Goal: Navigation & Orientation: Find specific page/section

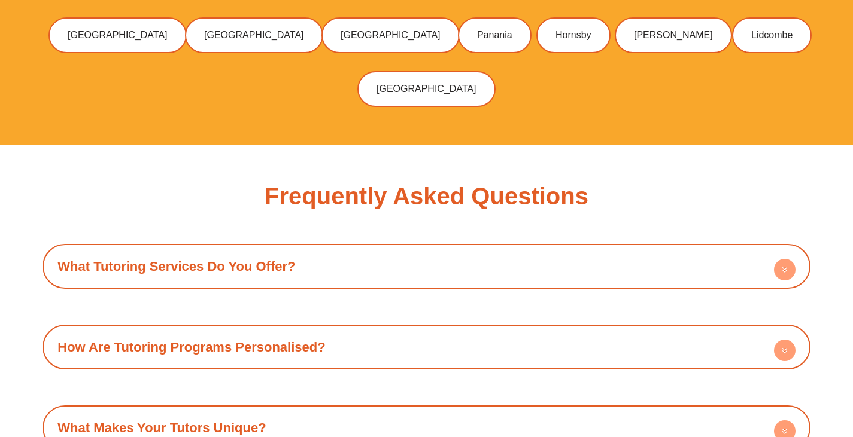
scroll to position [3890, 0]
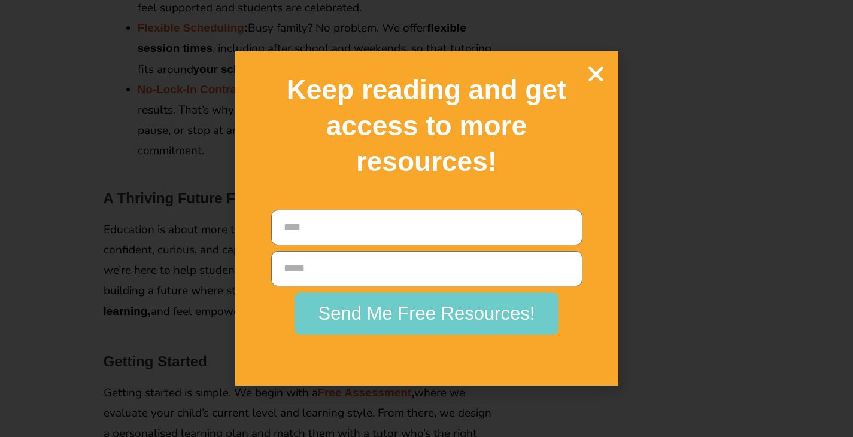
scroll to position [1975, 0]
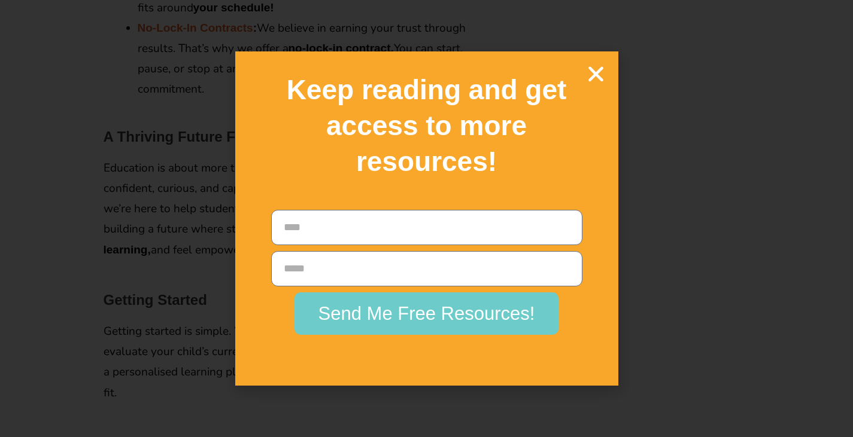
click at [600, 68] on icon "Close" at bounding box center [595, 73] width 21 height 21
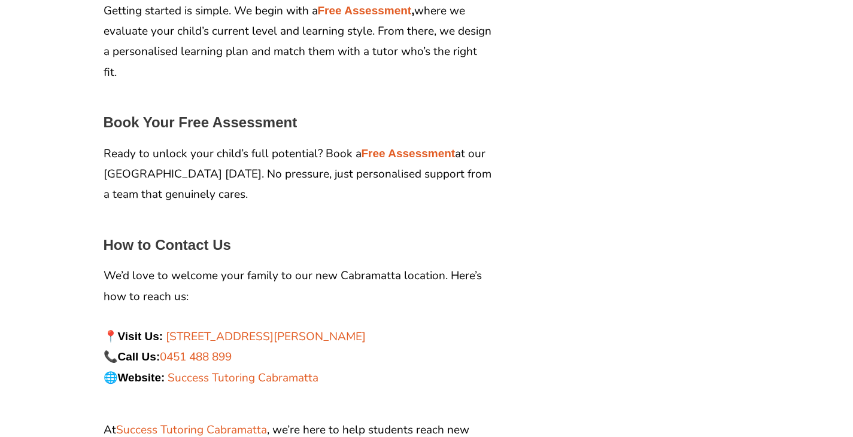
scroll to position [2394, 0]
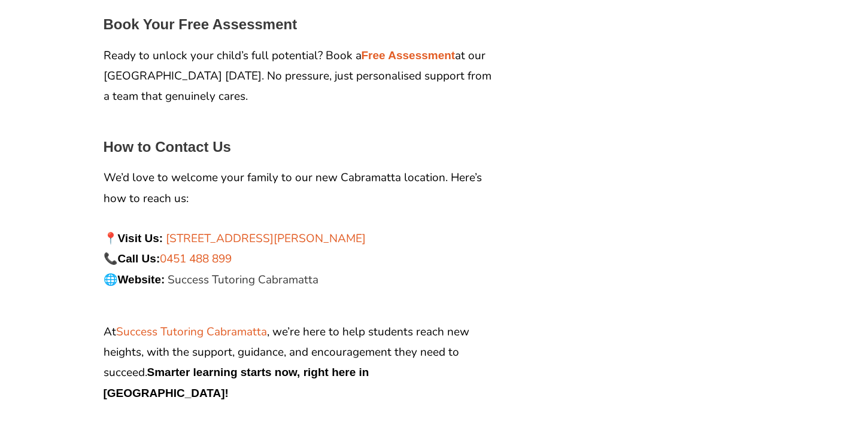
click at [303, 272] on link "Success Tutoring Cabramatta" at bounding box center [243, 280] width 151 height 16
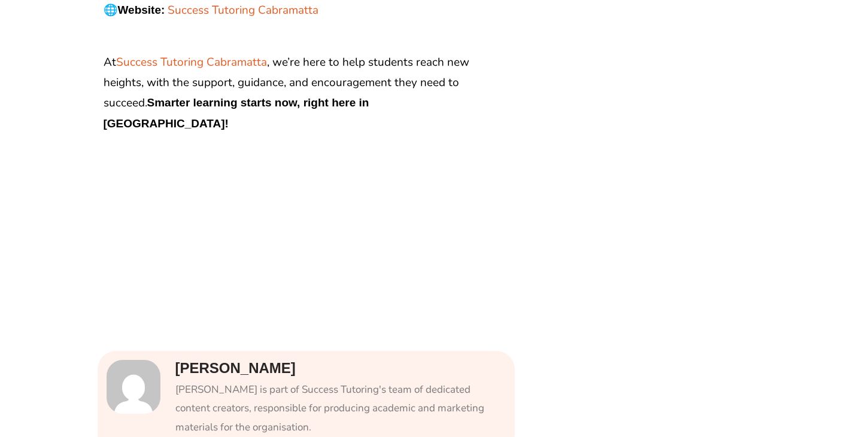
scroll to position [2692, 0]
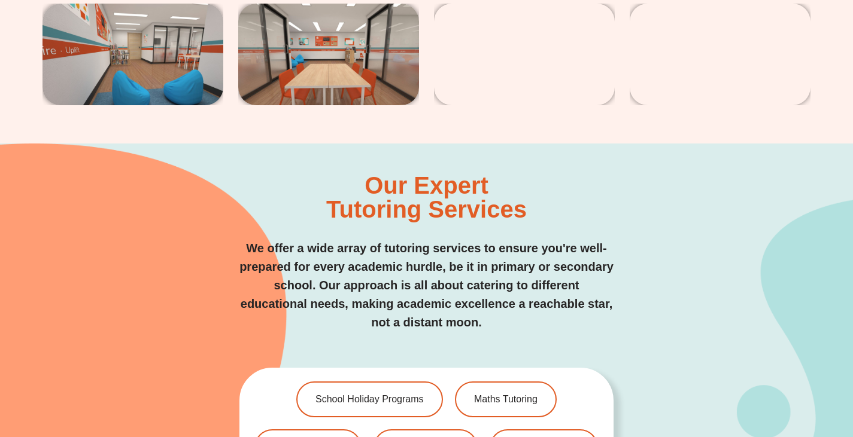
scroll to position [2133, 0]
